Goal: Information Seeking & Learning: Learn about a topic

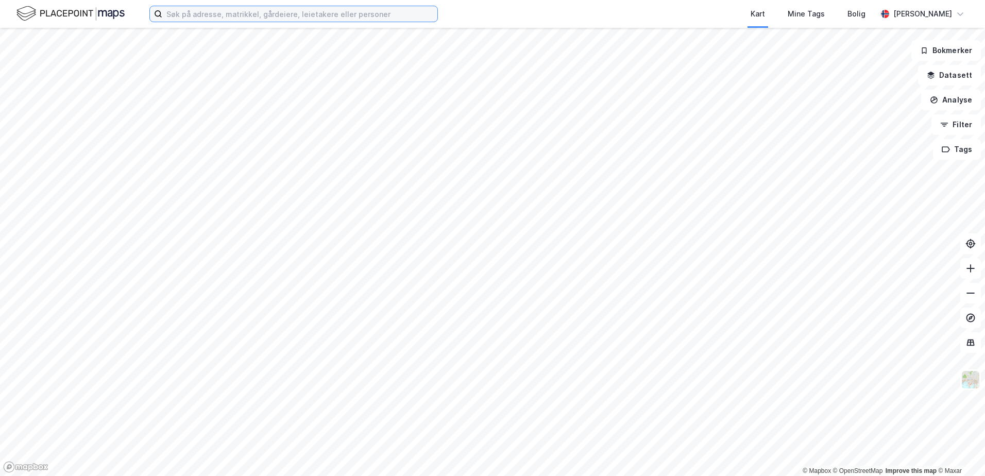
click at [174, 14] on input at bounding box center [299, 13] width 275 height 15
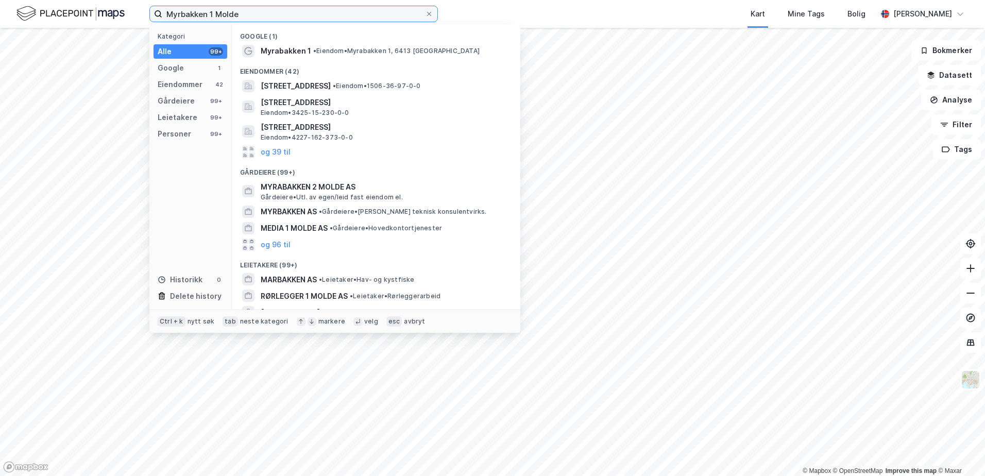
click at [180, 13] on input "Myrbakken 1 Molde" at bounding box center [293, 13] width 263 height 15
type input "Myrabakken 1 Molde"
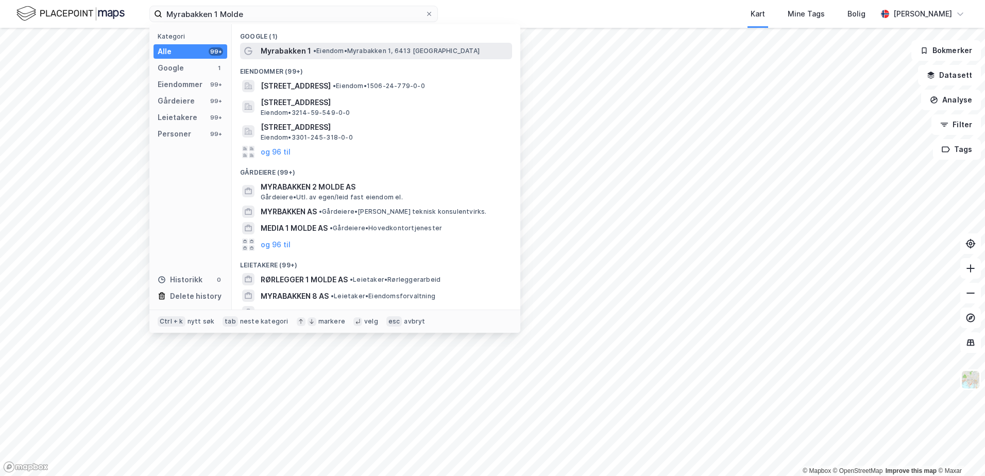
click at [341, 55] on span "• Eiendom • [STREET_ADDRESS]" at bounding box center [396, 51] width 166 height 8
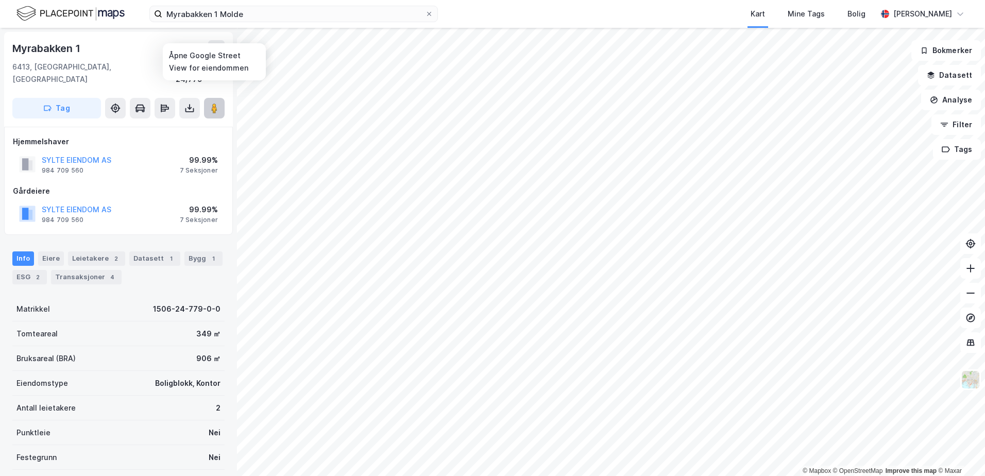
click at [212, 103] on image at bounding box center [214, 108] width 6 height 10
click at [214, 103] on image at bounding box center [214, 108] width 6 height 10
